Goal: Information Seeking & Learning: Find specific page/section

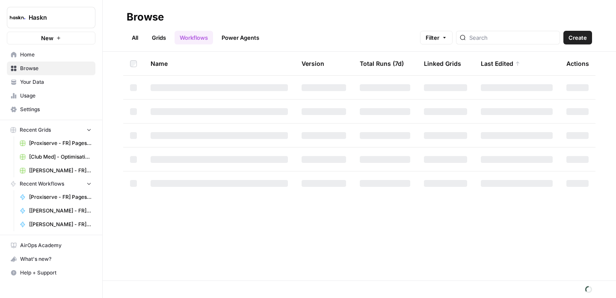
click at [137, 33] on link "All" at bounding box center [135, 38] width 17 height 14
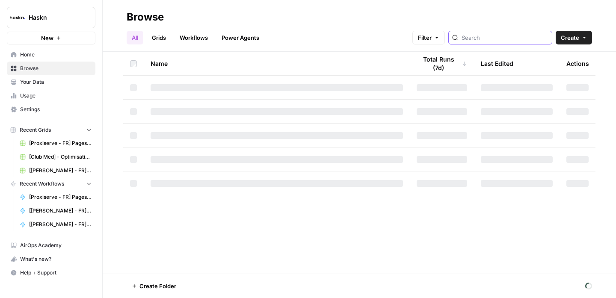
click at [515, 38] on input "search" at bounding box center [504, 37] width 87 height 9
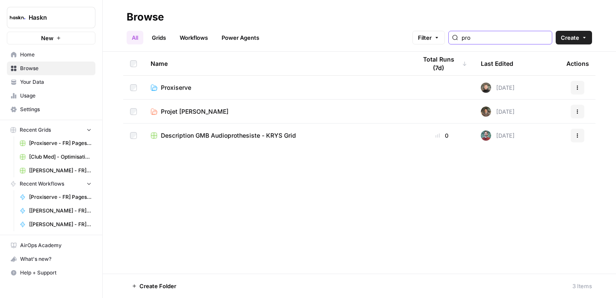
type input "pro"
click at [171, 85] on span "Proxiserve" at bounding box center [176, 87] width 30 height 9
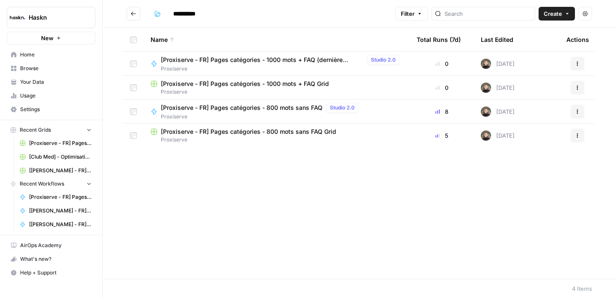
click at [136, 14] on icon "Go back" at bounding box center [133, 14] width 5 height 4
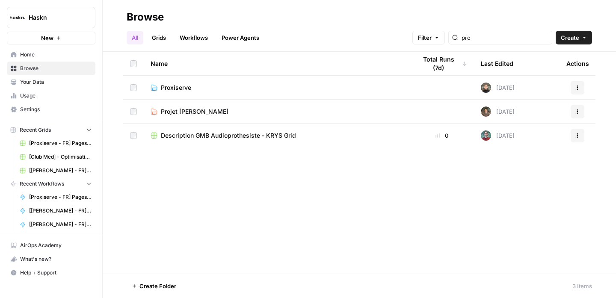
click at [499, 42] on div "pro" at bounding box center [500, 38] width 104 height 14
click at [498, 41] on input "pro" at bounding box center [504, 37] width 87 height 9
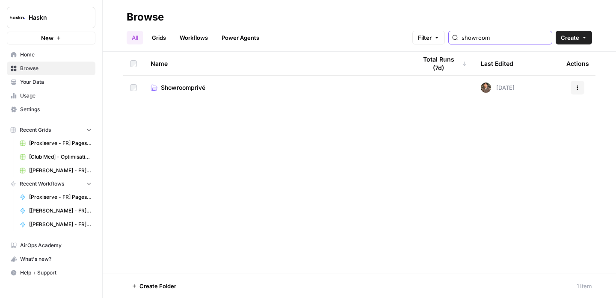
type input "showroom"
click at [186, 74] on div "Name" at bounding box center [276, 64] width 252 height 24
click at [191, 85] on span "Showroomprivé" at bounding box center [183, 87] width 44 height 9
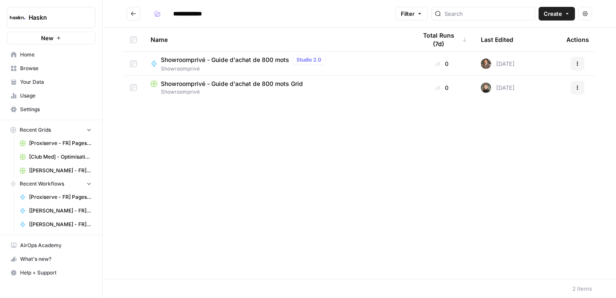
click at [139, 13] on button "Go back" at bounding box center [134, 14] width 14 height 14
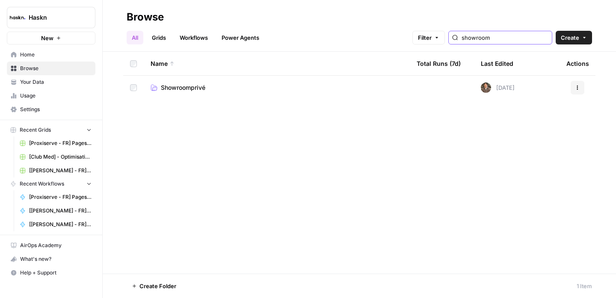
click at [500, 40] on input "showroom" at bounding box center [504, 37] width 87 height 9
type input "dilitrust"
click at [178, 84] on span "DiliTrust" at bounding box center [173, 87] width 24 height 9
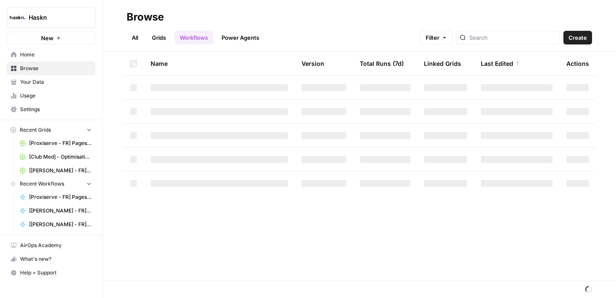
click at [142, 34] on link "All" at bounding box center [135, 38] width 17 height 14
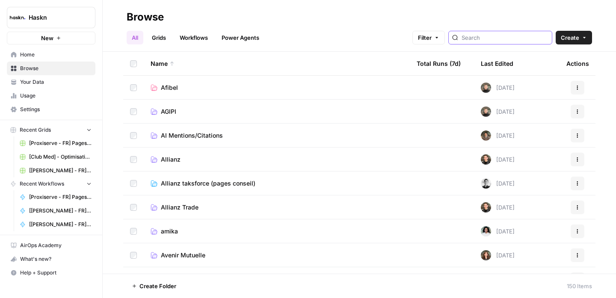
click at [526, 40] on input "search" at bounding box center [504, 37] width 87 height 9
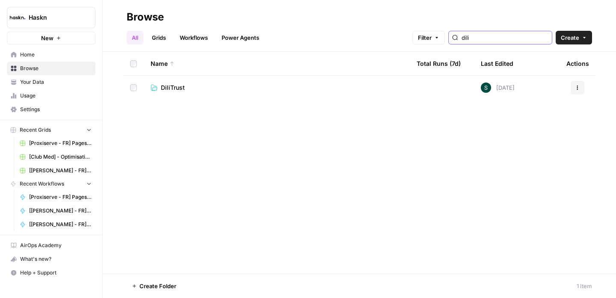
type input "dili"
click at [171, 85] on span "DiliTrust" at bounding box center [173, 87] width 24 height 9
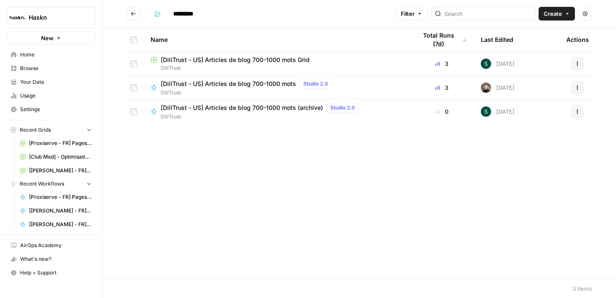
click at [138, 14] on button "Go back" at bounding box center [134, 14] width 14 height 14
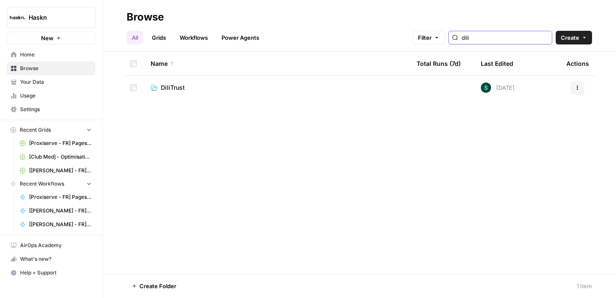
click at [502, 36] on input "dili" at bounding box center [504, 37] width 87 height 9
type input "agipi"
click at [174, 85] on span "AGIPI" at bounding box center [168, 87] width 15 height 9
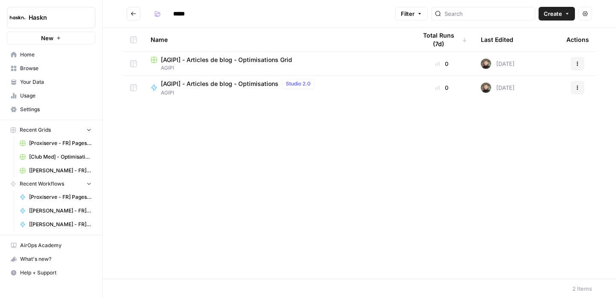
click at [259, 83] on span "[AGIPI] - Articles de blog - Optimisations" at bounding box center [220, 84] width 118 height 9
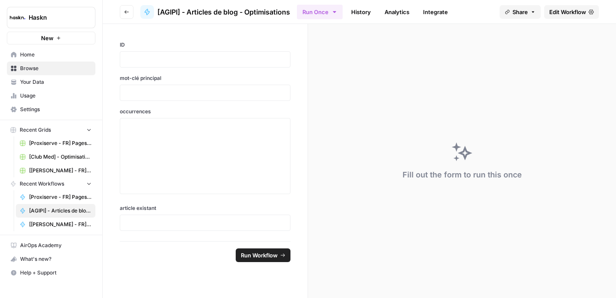
click at [551, 14] on span "Edit Workflow" at bounding box center [567, 12] width 37 height 9
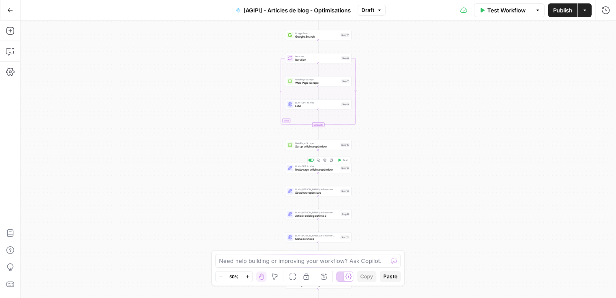
click at [324, 168] on span "Nettoyage article à optimiser" at bounding box center [317, 170] width 44 height 4
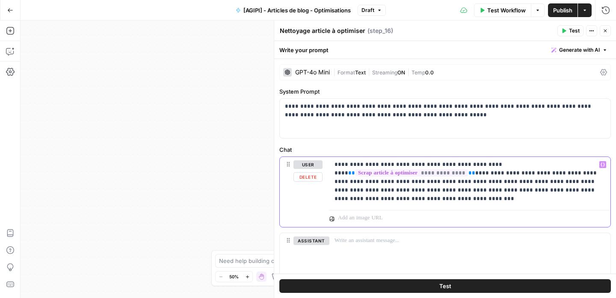
click at [436, 198] on p "**********" at bounding box center [466, 181] width 264 height 43
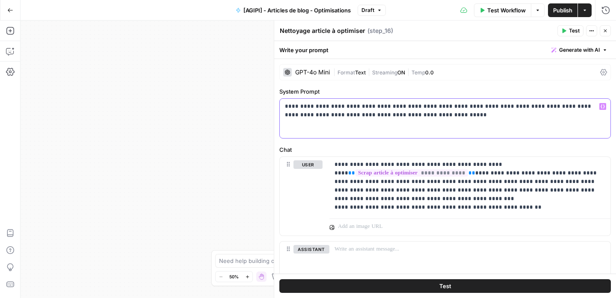
click at [548, 114] on p "**********" at bounding box center [442, 110] width 314 height 17
click at [604, 29] on icon "button" at bounding box center [604, 30] width 5 height 5
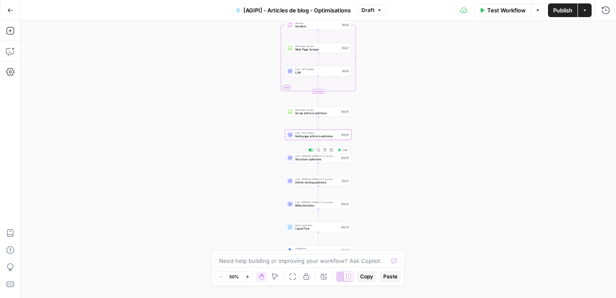
click at [339, 158] on div "LLM · [PERSON_NAME]-3-7-sonnet-20250219 Structure optimisée Step 10 Copy step D…" at bounding box center [317, 157] width 63 height 7
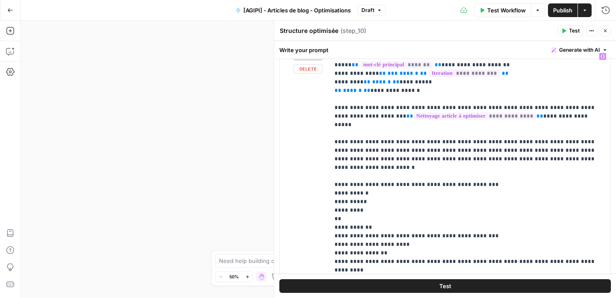
scroll to position [115, 0]
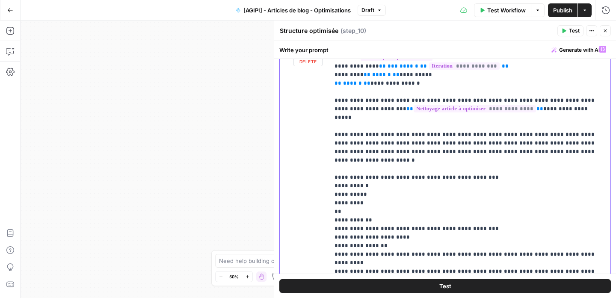
click at [576, 145] on p "**********" at bounding box center [466, 199] width 264 height 308
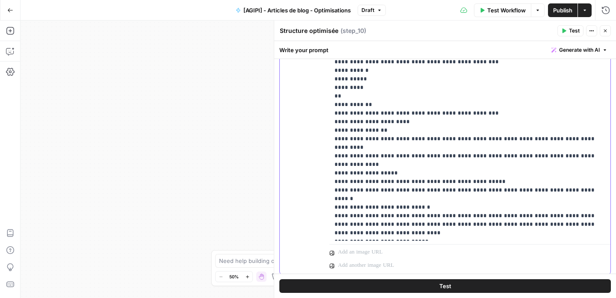
scroll to position [228, 0]
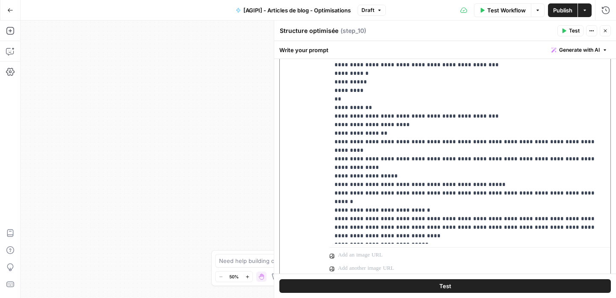
click at [439, 212] on p "**********" at bounding box center [466, 86] width 264 height 308
click at [603, 31] on icon "button" at bounding box center [604, 30] width 5 height 5
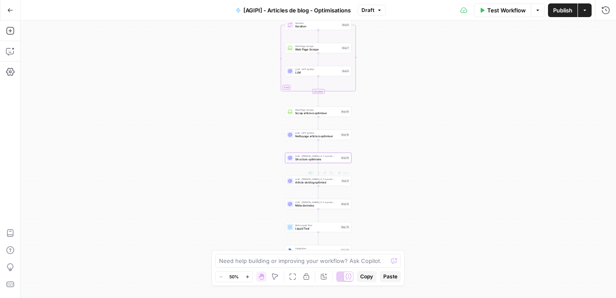
click at [327, 183] on span "Article de blog optimisé" at bounding box center [317, 182] width 44 height 4
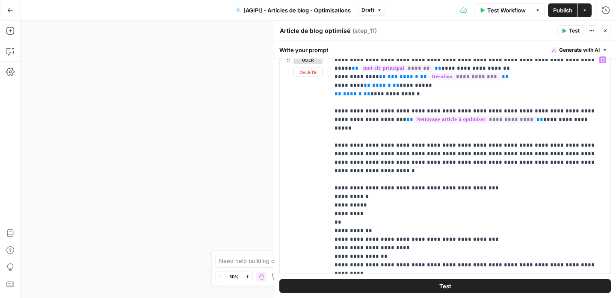
scroll to position [0, 0]
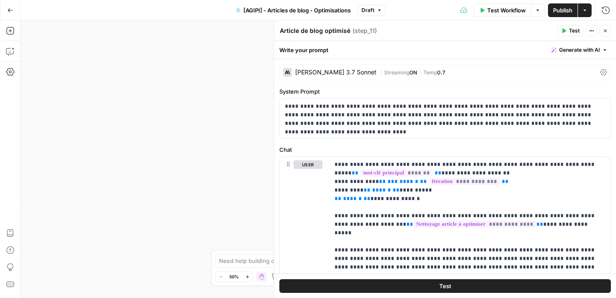
click at [602, 31] on button "Close" at bounding box center [604, 30] width 11 height 11
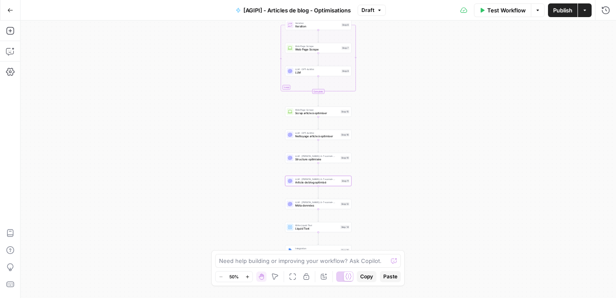
click at [327, 160] on span "Structure optimisée" at bounding box center [317, 159] width 44 height 4
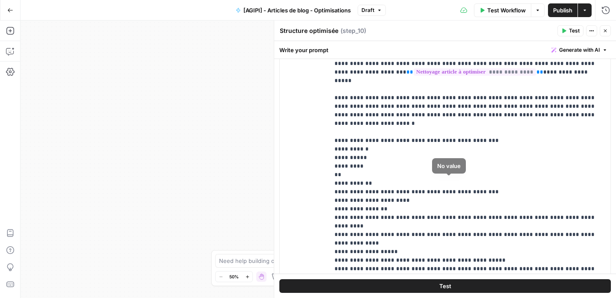
scroll to position [260, 0]
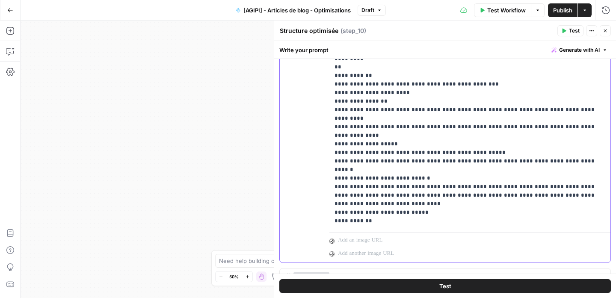
click at [467, 196] on p "**********" at bounding box center [466, 62] width 264 height 325
click at [466, 196] on p "**********" at bounding box center [466, 62] width 264 height 325
click at [509, 187] on p "**********" at bounding box center [466, 62] width 264 height 325
drag, startPoint x: 505, startPoint y: 197, endPoint x: 317, endPoint y: 191, distance: 187.8
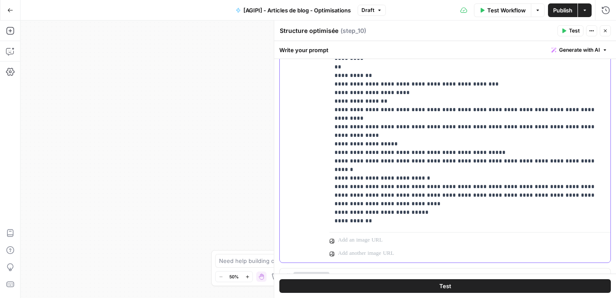
click at [317, 191] on div "**********" at bounding box center [445, 80] width 330 height 366
copy p "**********"
click at [602, 35] on button "Close" at bounding box center [604, 30] width 11 height 11
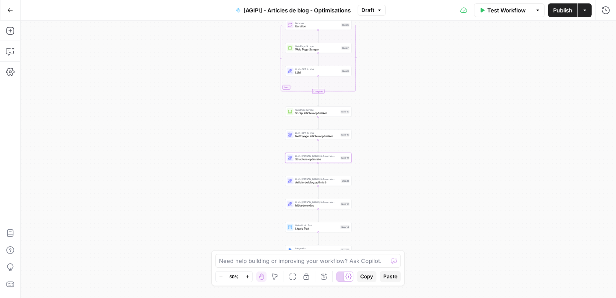
click at [336, 182] on span "Article de blog optimisé" at bounding box center [317, 182] width 44 height 4
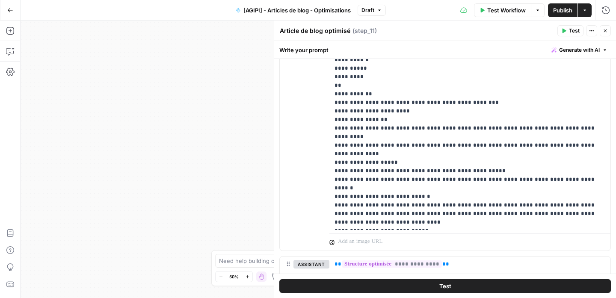
scroll to position [343, 0]
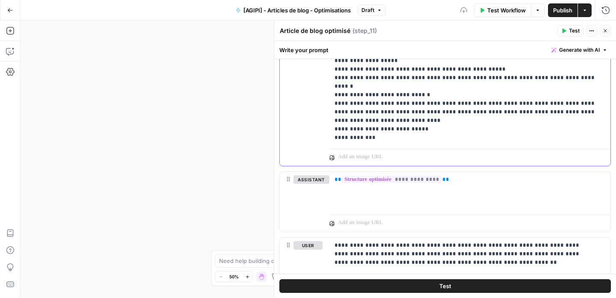
click at [563, 10] on span "Publish" at bounding box center [562, 10] width 19 height 9
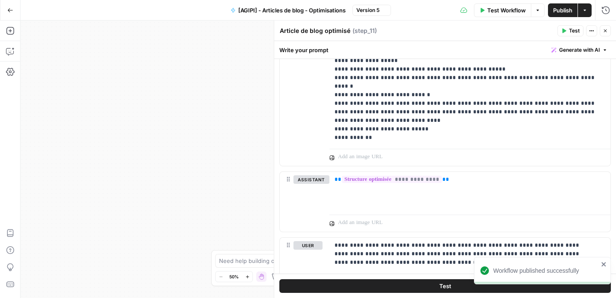
click at [603, 31] on icon "button" at bounding box center [604, 30] width 5 height 5
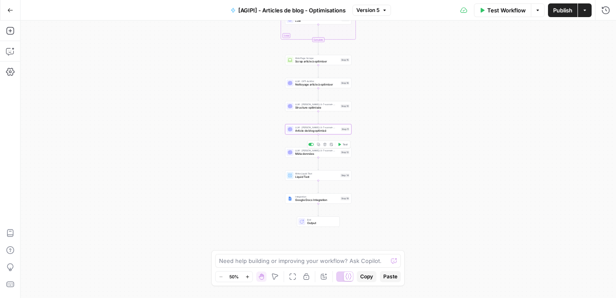
click at [333, 131] on span "Article de blog optimisé" at bounding box center [317, 131] width 44 height 4
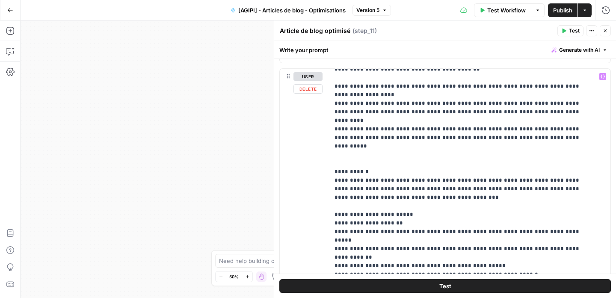
scroll to position [252, 0]
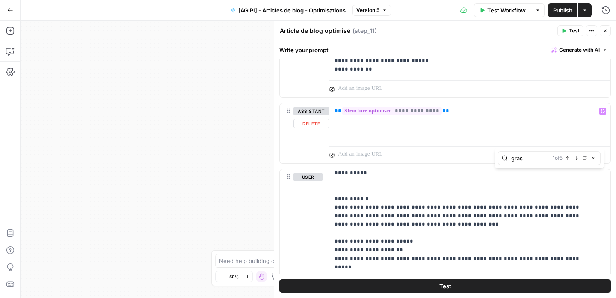
scroll to position [478, 0]
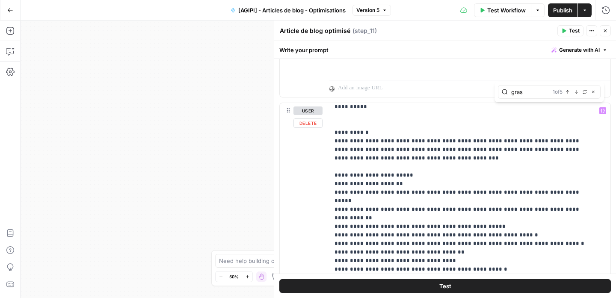
type input "gras"
click at [577, 93] on icon "button" at bounding box center [576, 92] width 4 height 4
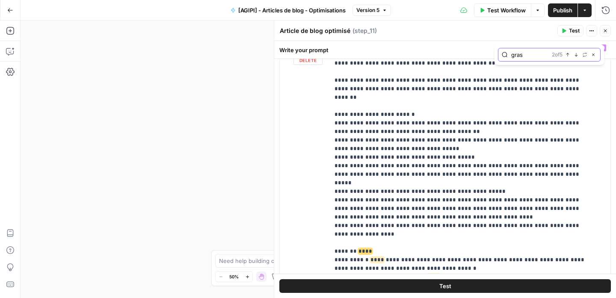
scroll to position [951, 0]
click at [592, 56] on icon "button" at bounding box center [593, 54] width 3 height 3
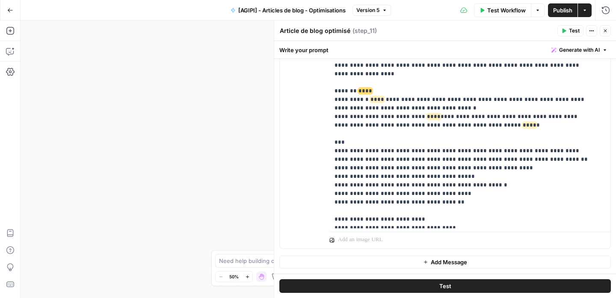
scroll to position [702, 0]
click at [603, 28] on icon "button" at bounding box center [604, 30] width 5 height 5
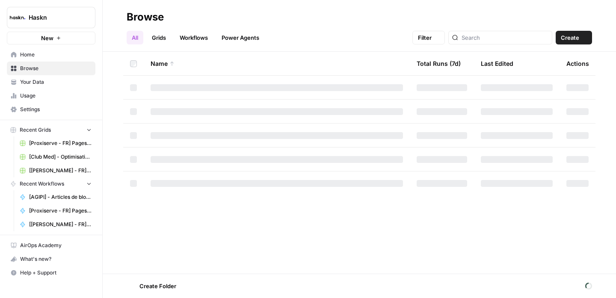
click at [129, 40] on link "All" at bounding box center [135, 38] width 17 height 14
click at [499, 35] on input "search" at bounding box center [504, 37] width 87 height 9
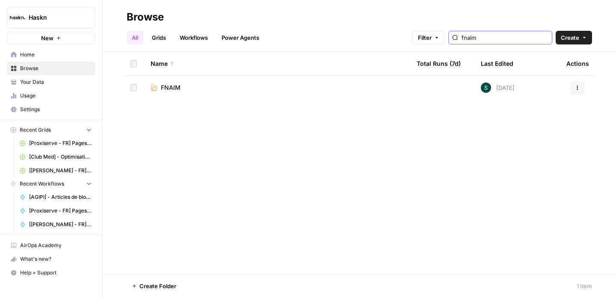
type input "fnaim"
click at [177, 90] on span "FNAIM" at bounding box center [171, 87] width 20 height 9
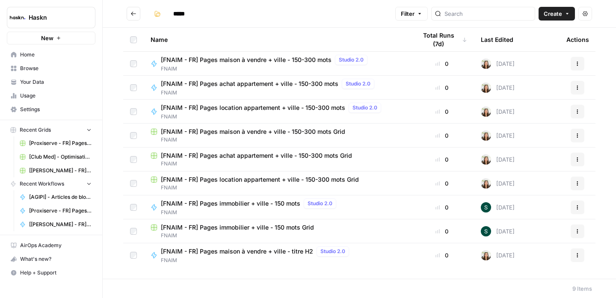
click at [135, 9] on button "Go back" at bounding box center [134, 14] width 14 height 14
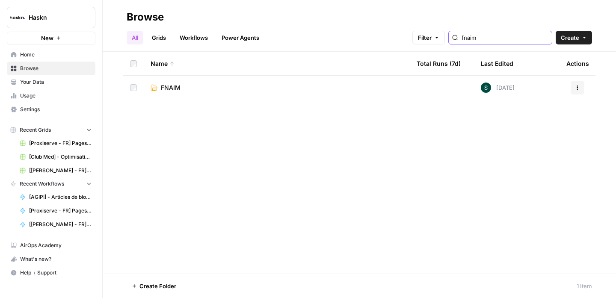
click at [509, 38] on input "fnaim" at bounding box center [504, 37] width 87 height 9
click at [508, 37] on input "fnaim" at bounding box center [504, 37] width 87 height 9
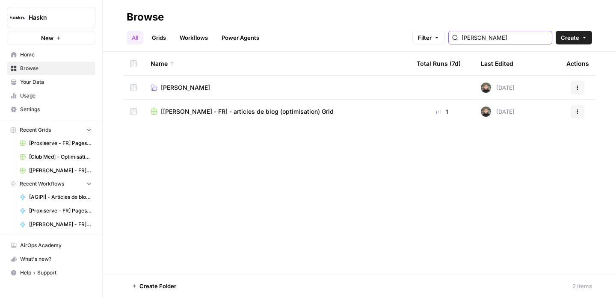
type input "edouard"
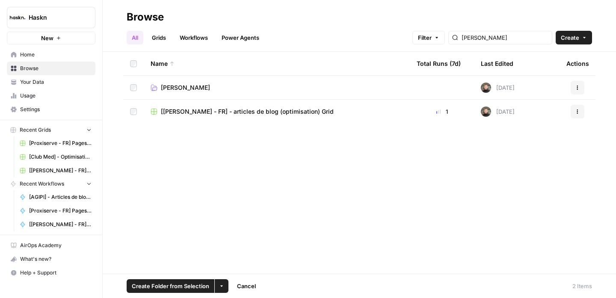
click at [223, 283] on button "More Options" at bounding box center [222, 286] width 14 height 14
click at [241, 250] on span "Move to" at bounding box center [241, 254] width 21 height 9
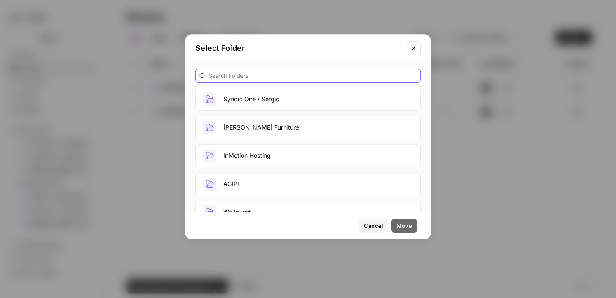
click at [286, 74] on input "text" at bounding box center [313, 75] width 208 height 9
type input "ed"
drag, startPoint x: 254, startPoint y: 151, endPoint x: 319, endPoint y: 171, distance: 67.7
click at [254, 150] on button "Edouard Denis" at bounding box center [307, 155] width 225 height 23
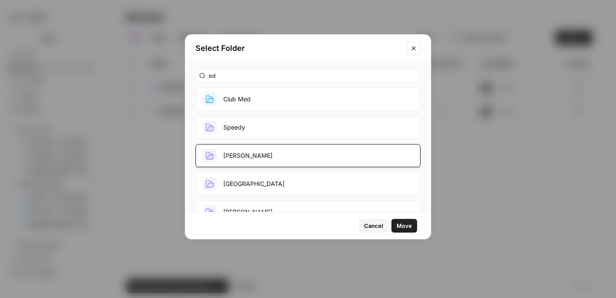
click at [407, 226] on span "Move" at bounding box center [403, 225] width 15 height 9
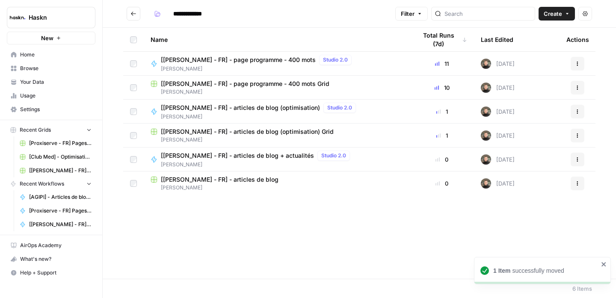
click at [138, 14] on button "Go back" at bounding box center [134, 14] width 14 height 14
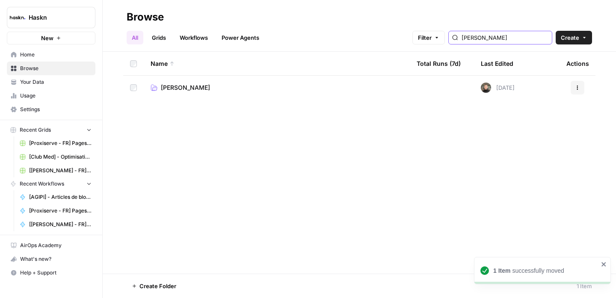
click at [485, 38] on input "edouard" at bounding box center [504, 37] width 87 height 9
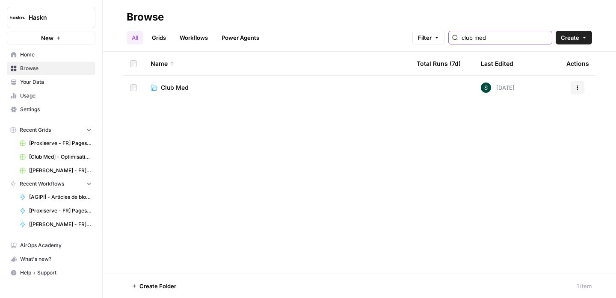
type input "club med"
click at [176, 88] on span "Club Med" at bounding box center [175, 87] width 28 height 9
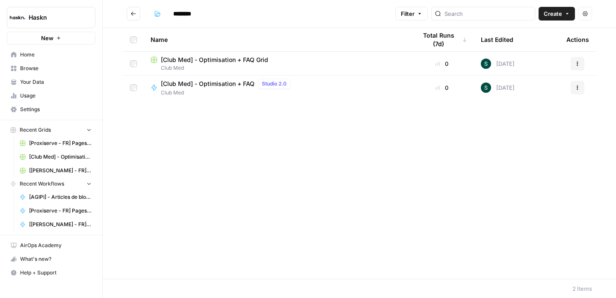
click at [133, 18] on button "Go back" at bounding box center [134, 14] width 14 height 14
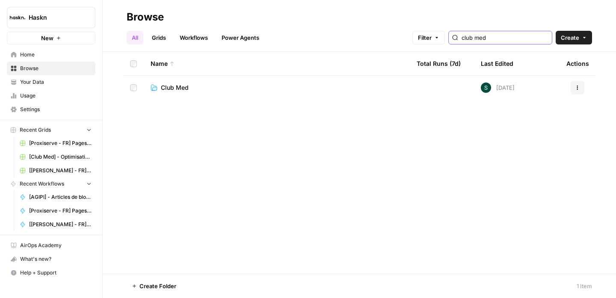
click at [494, 35] on input "club med" at bounding box center [504, 37] width 87 height 9
click at [493, 34] on input "club med" at bounding box center [504, 37] width 87 height 9
click at [493, 33] on input "club med" at bounding box center [504, 37] width 87 height 9
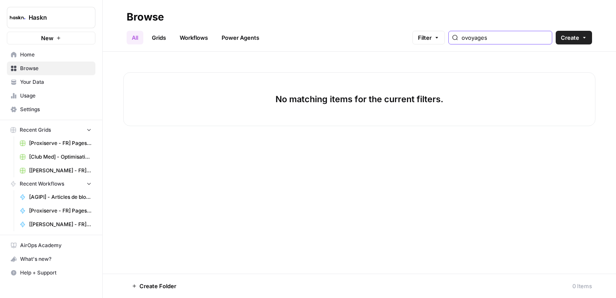
drag, startPoint x: 490, startPoint y: 38, endPoint x: 475, endPoint y: 29, distance: 17.7
click at [484, 34] on div "ovoyages" at bounding box center [500, 38] width 104 height 14
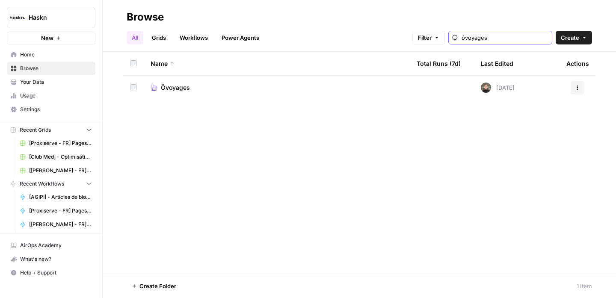
type input "ôvoyages"
click at [188, 94] on td "Ôvoyages" at bounding box center [277, 88] width 266 height 24
click at [185, 88] on span "Ôvoyages" at bounding box center [175, 87] width 29 height 9
